Goal: Task Accomplishment & Management: Manage account settings

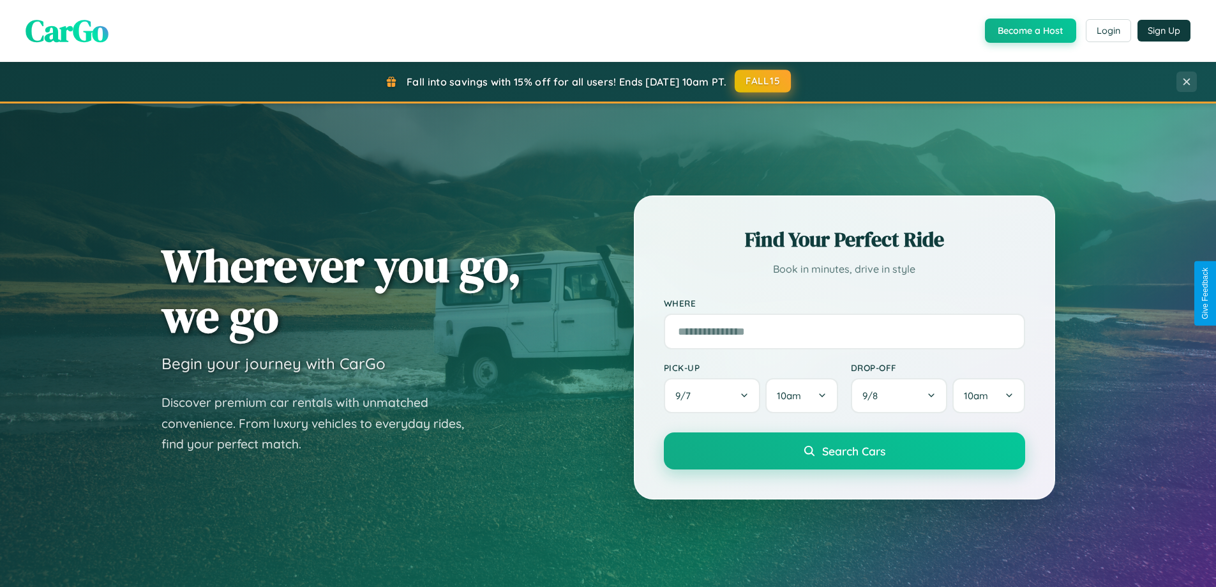
click at [763, 81] on button "FALL15" at bounding box center [763, 81] width 56 height 23
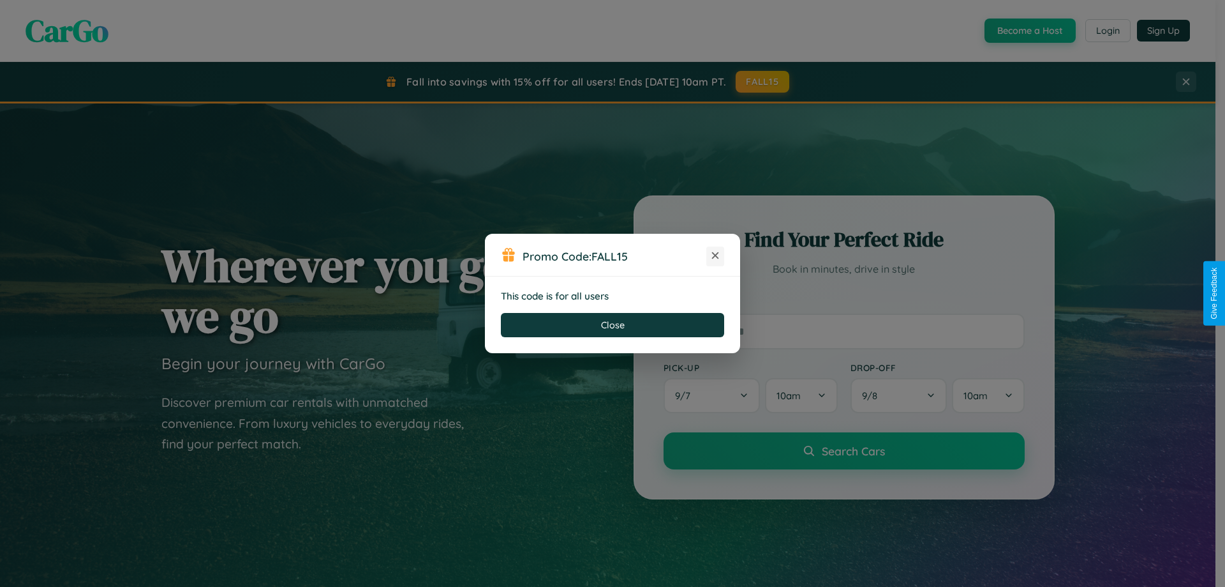
click at [715, 256] on icon at bounding box center [715, 255] width 13 height 13
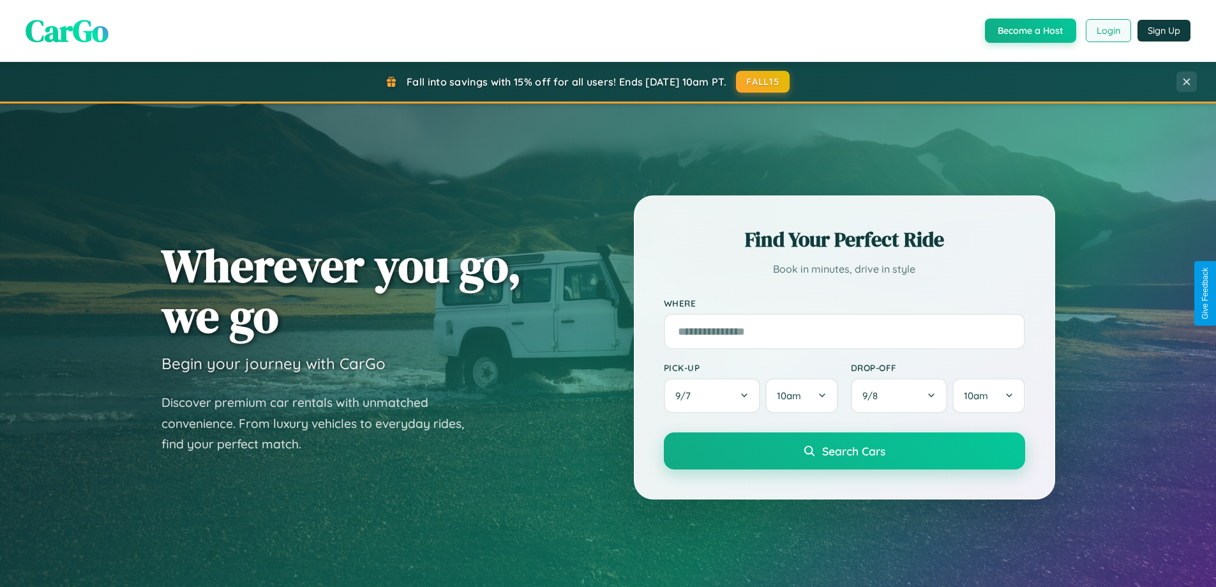
click at [1107, 31] on button "Login" at bounding box center [1108, 30] width 45 height 23
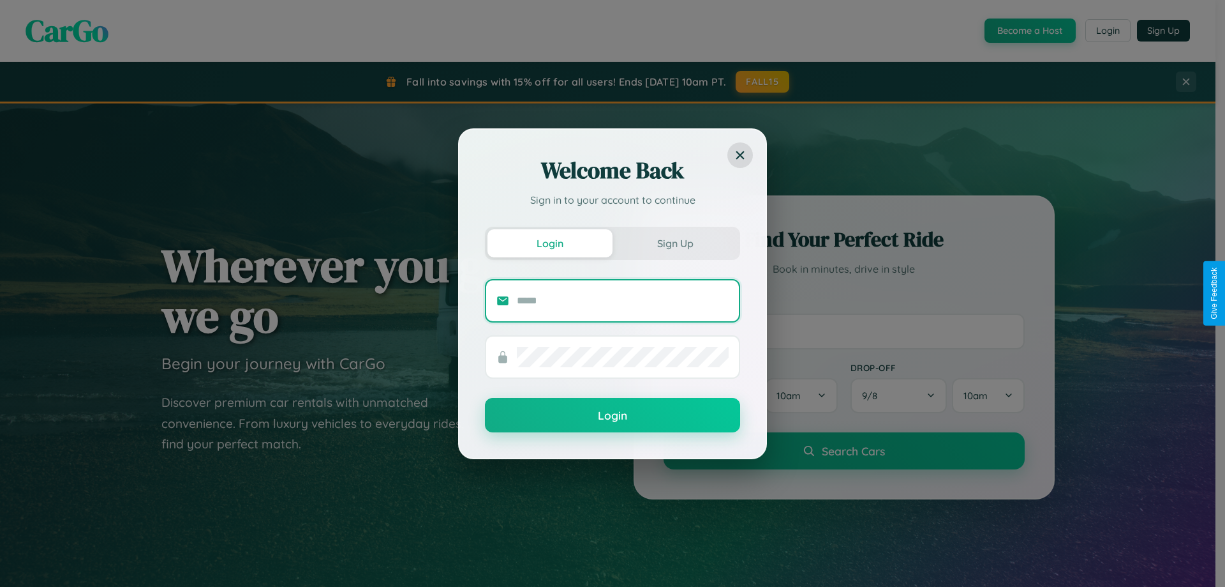
click at [623, 300] on input "text" at bounding box center [623, 300] width 212 height 20
type input "**********"
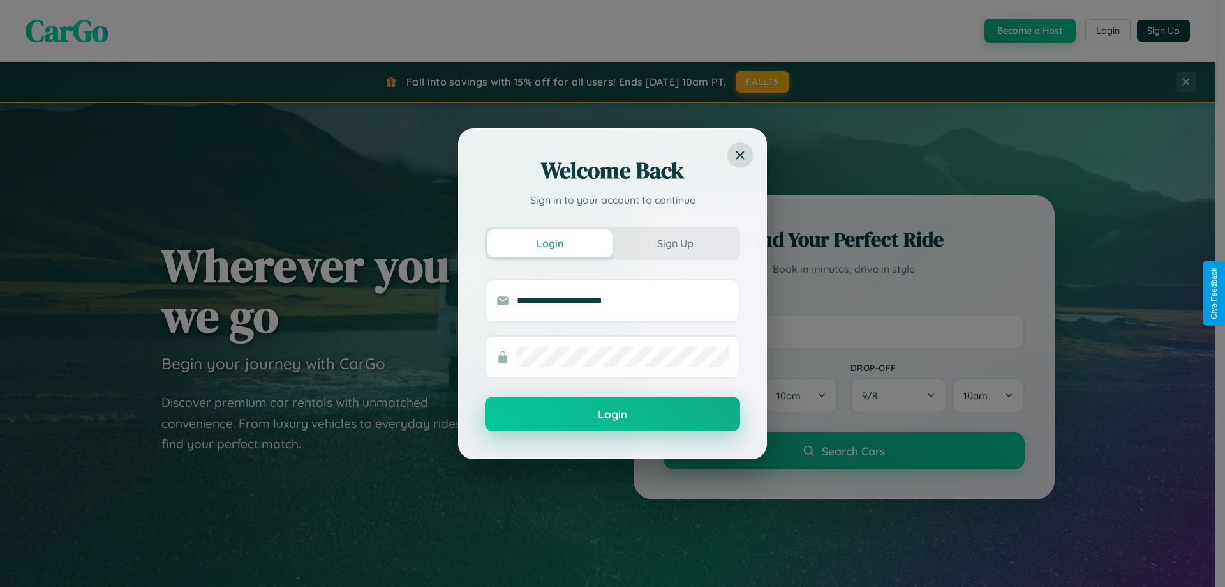
click at [613, 414] on button "Login" at bounding box center [612, 413] width 255 height 34
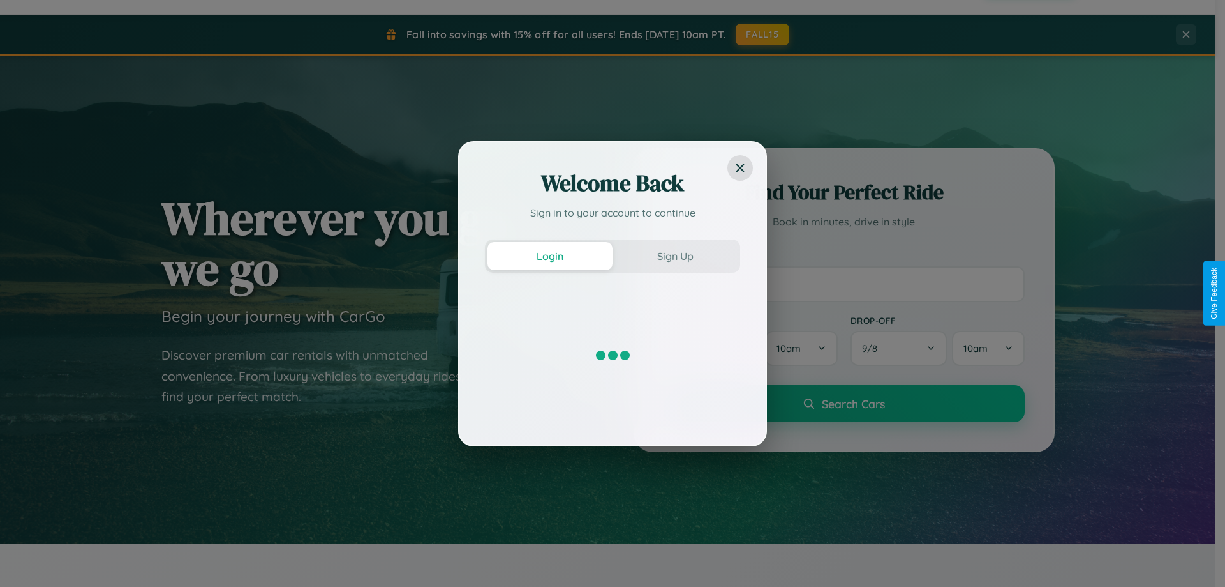
scroll to position [550, 0]
